Goal: Task Accomplishment & Management: Use online tool/utility

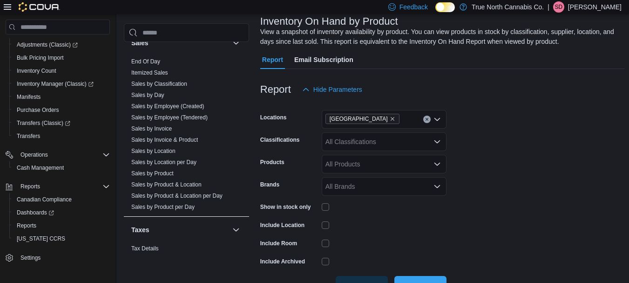
scroll to position [663, 0]
click at [169, 151] on link "Sales by Location" at bounding box center [153, 149] width 44 height 7
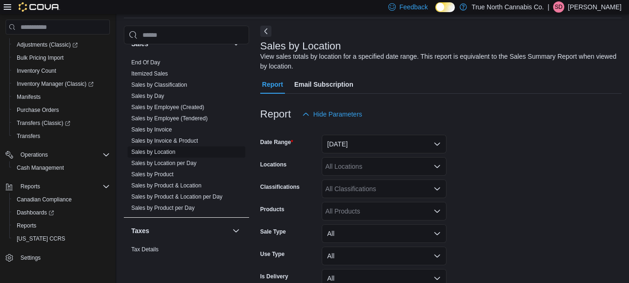
scroll to position [31, 0]
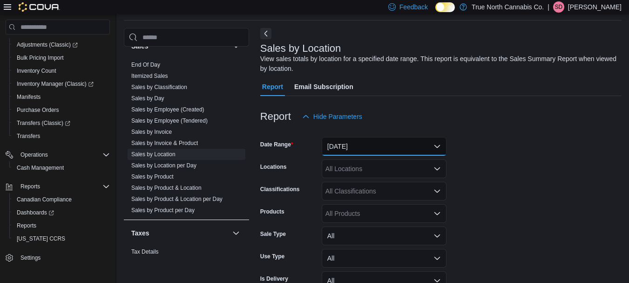
click at [415, 149] on button "[DATE]" at bounding box center [384, 146] width 125 height 19
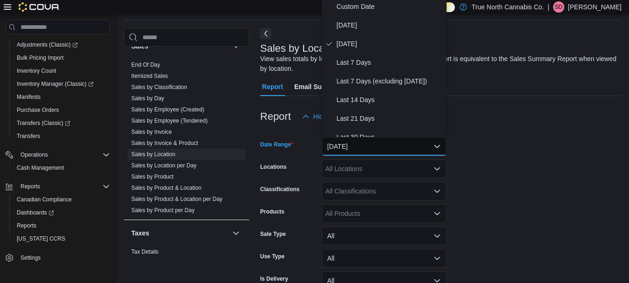
scroll to position [28, 0]
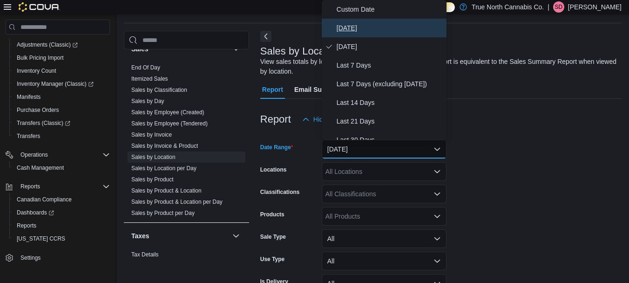
click at [388, 32] on span "[DATE]" at bounding box center [390, 27] width 106 height 11
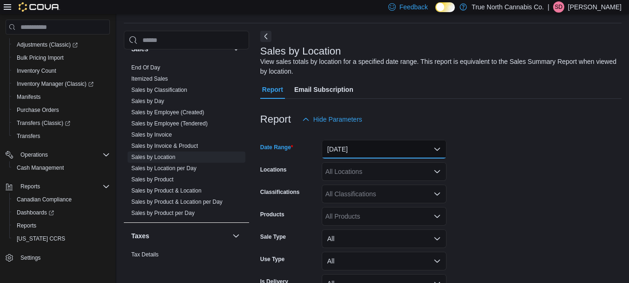
scroll to position [83, 0]
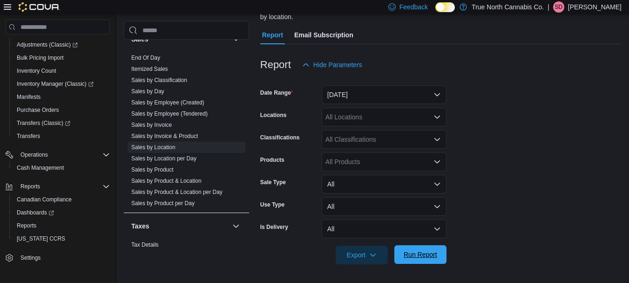
click at [430, 252] on span "Run Report" at bounding box center [421, 254] width 34 height 9
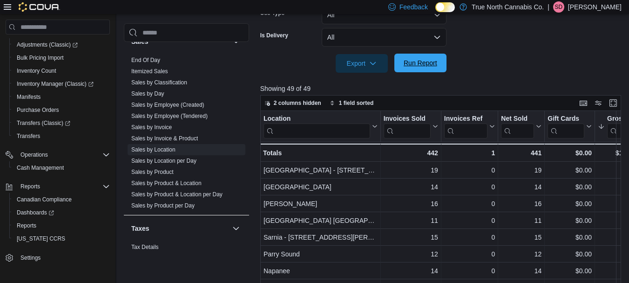
click at [429, 62] on span "Run Report" at bounding box center [421, 62] width 34 height 9
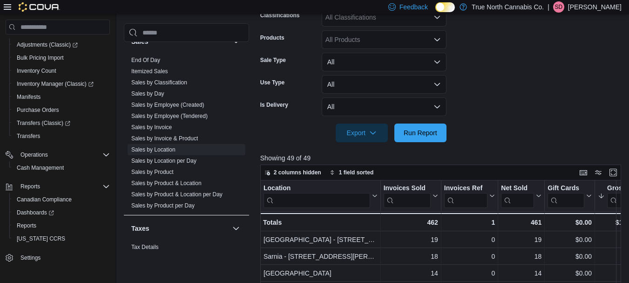
scroll to position [204, 0]
click at [425, 129] on span "Run Report" at bounding box center [421, 132] width 34 height 9
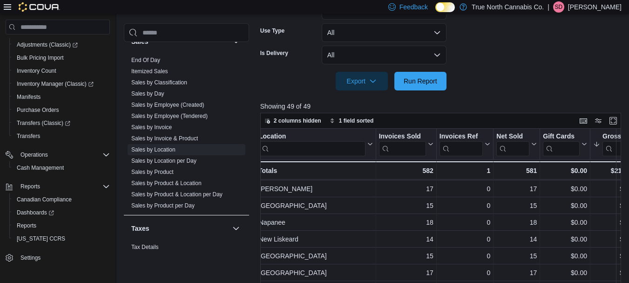
scroll to position [100, 4]
